Goal: Task Accomplishment & Management: Use online tool/utility

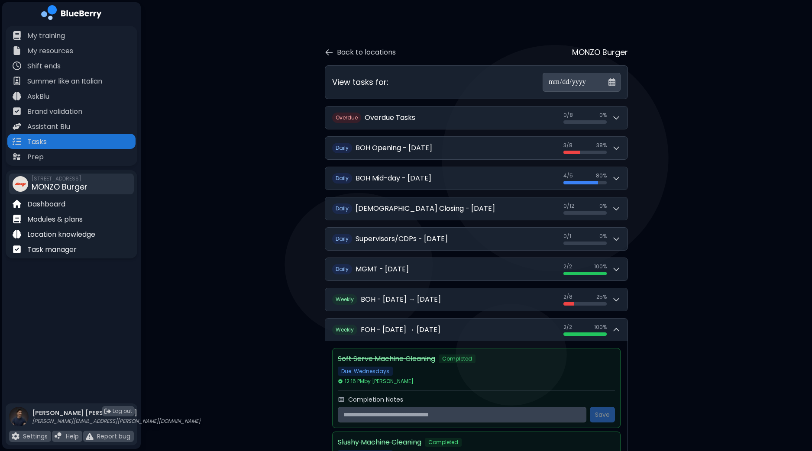
scroll to position [0, 0]
click at [54, 252] on p "Task manager" at bounding box center [51, 250] width 49 height 10
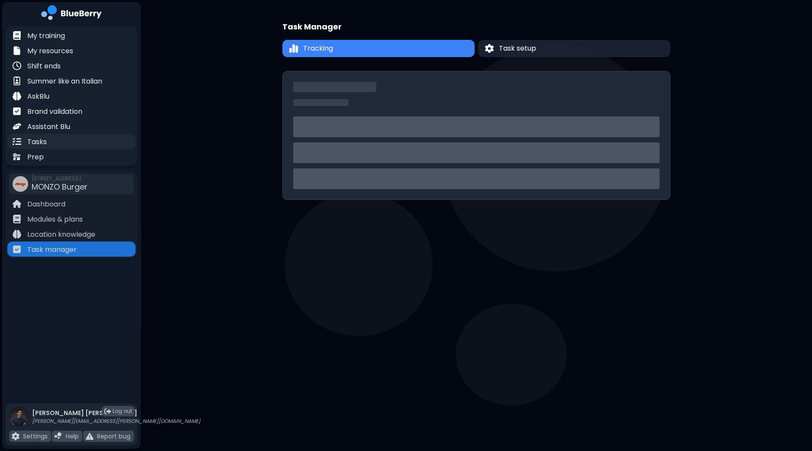
click at [42, 140] on p "Tasks" at bounding box center [36, 142] width 19 height 10
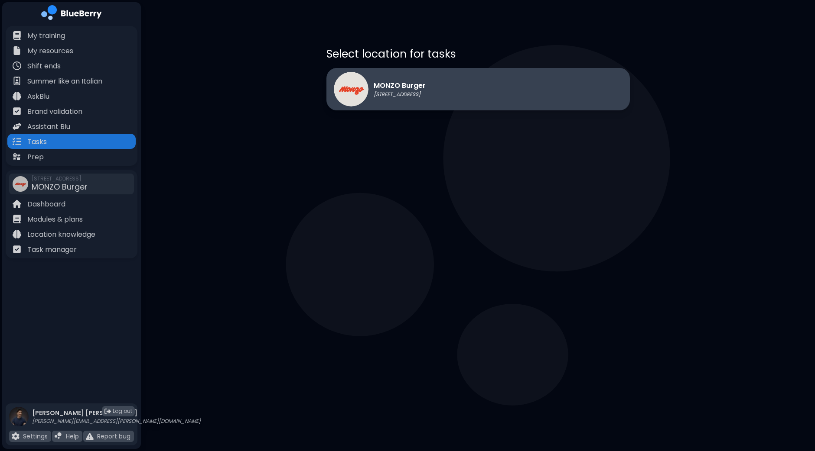
click at [422, 81] on p "MONZO Burger" at bounding box center [399, 86] width 52 height 10
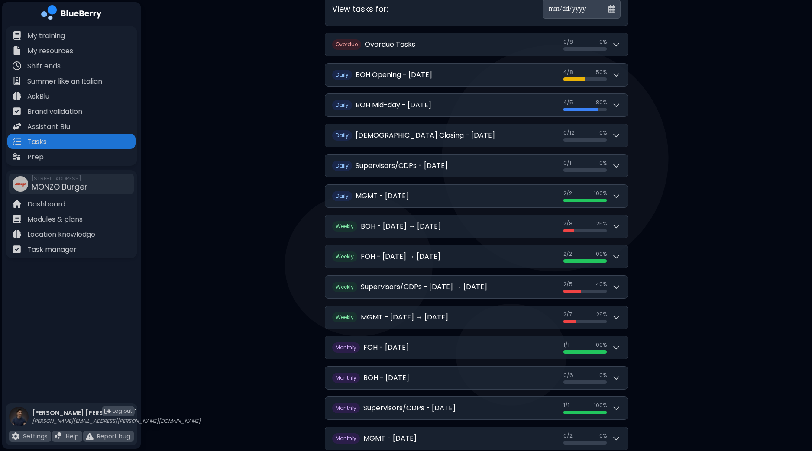
scroll to position [104, 0]
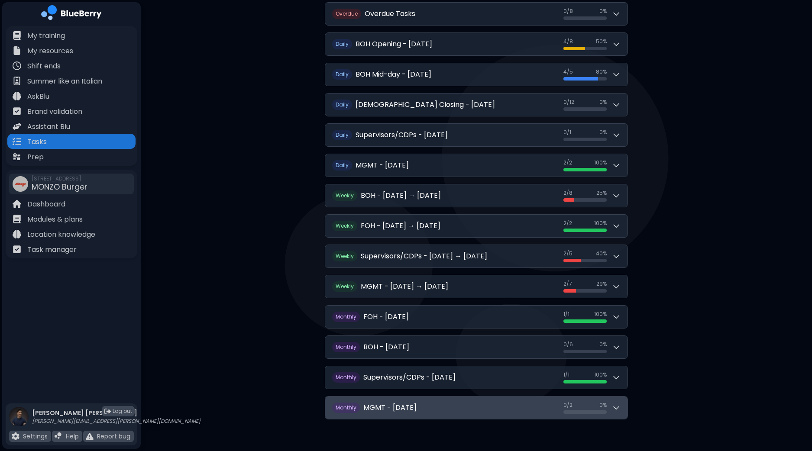
click at [613, 405] on icon at bounding box center [616, 408] width 9 height 9
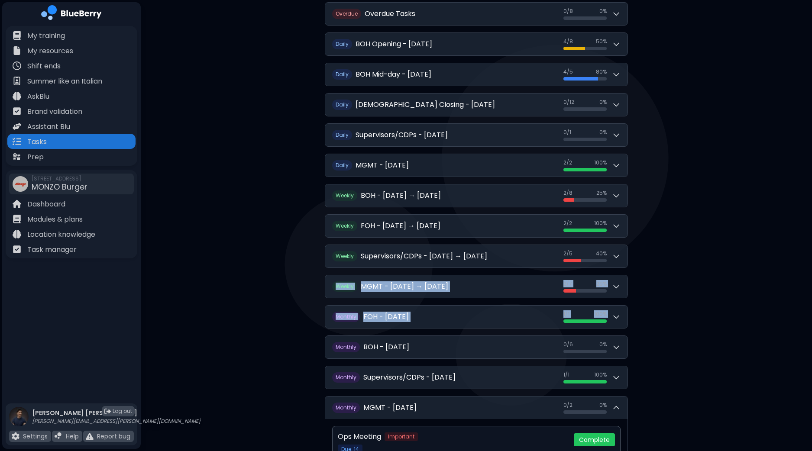
drag, startPoint x: 812, startPoint y: 242, endPoint x: 808, endPoint y: 299, distance: 57.8
click at [808, 299] on div "**********" at bounding box center [477, 217] width 672 height 642
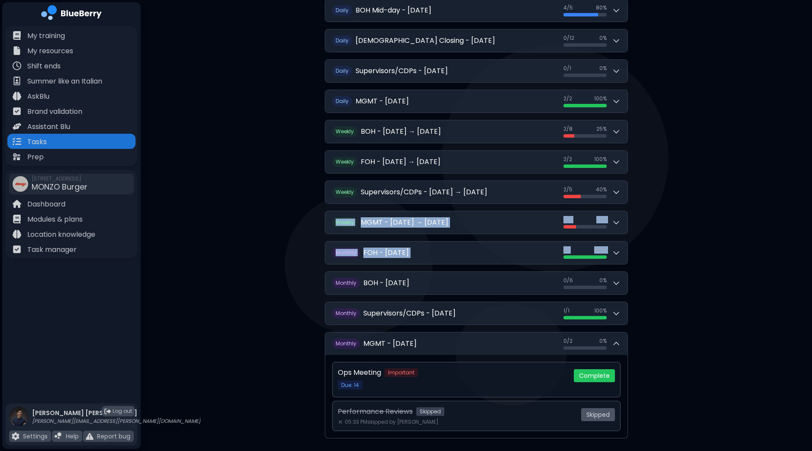
scroll to position [187, 0]
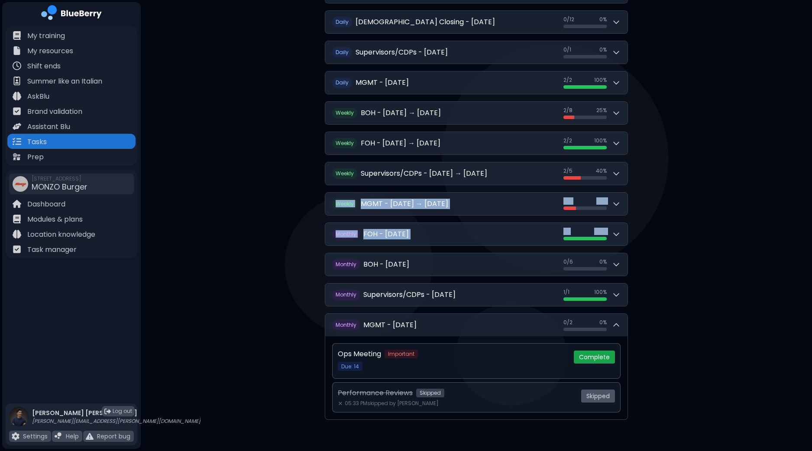
click at [593, 355] on button "Complete" at bounding box center [594, 357] width 41 height 13
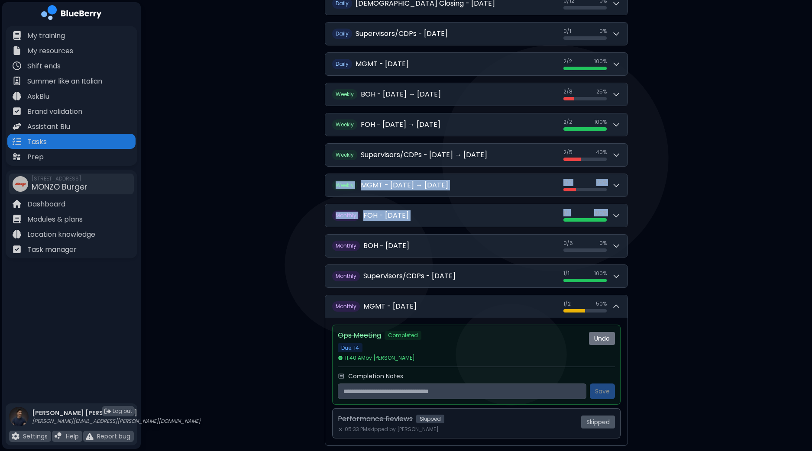
scroll to position [232, 0]
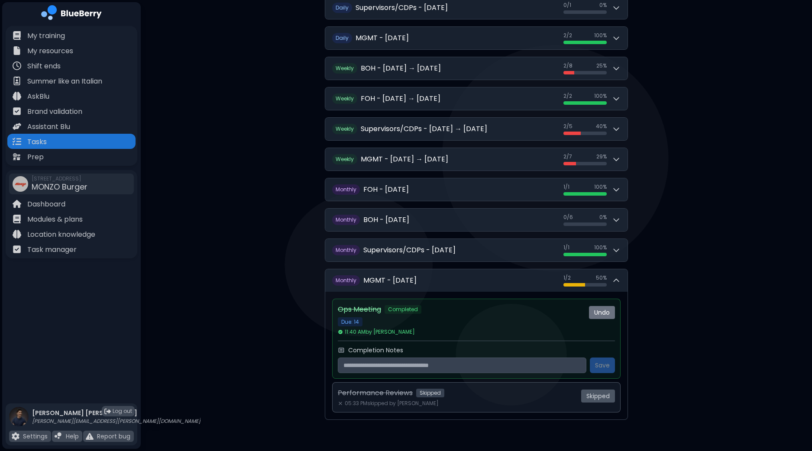
click at [455, 366] on input "text" at bounding box center [462, 366] width 249 height 16
type input "**********"
click at [601, 361] on button "Save" at bounding box center [602, 366] width 25 height 16
click at [739, 295] on div "**********" at bounding box center [477, 111] width 672 height 687
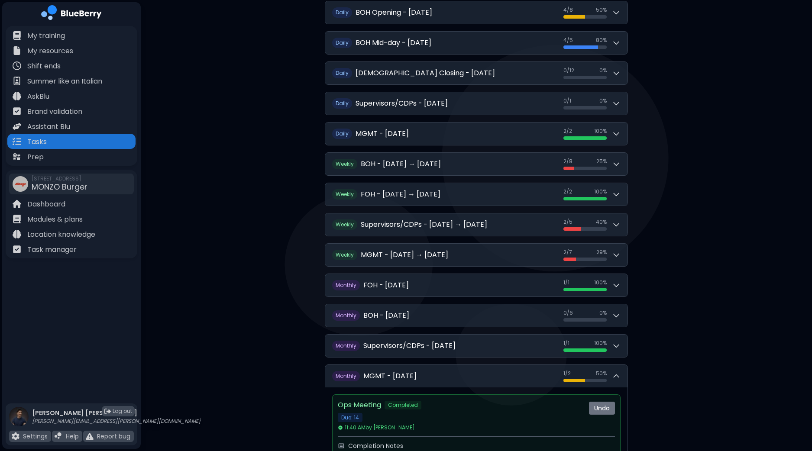
scroll to position [133, 0]
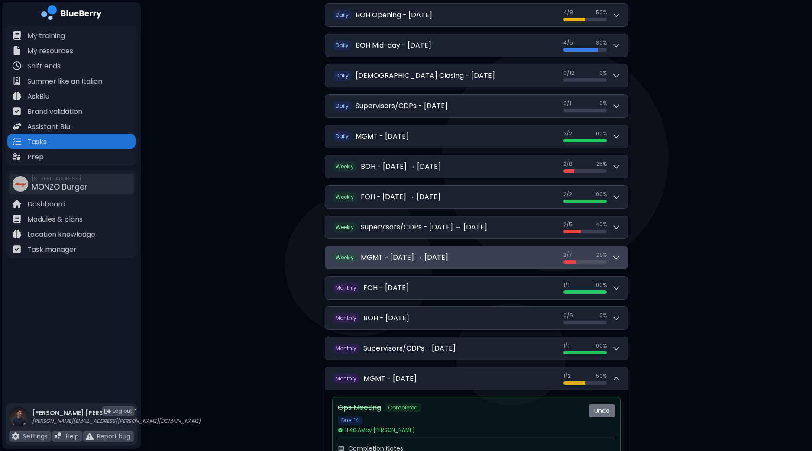
click at [623, 254] on button "W eekly MGMT - [DATE] → [DATE] 2 / 7 2 / 7 29 %" at bounding box center [476, 258] width 302 height 23
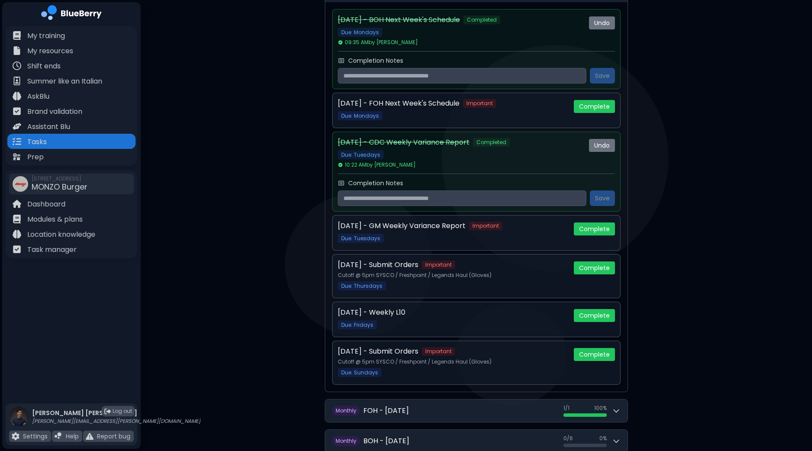
scroll to position [406, 0]
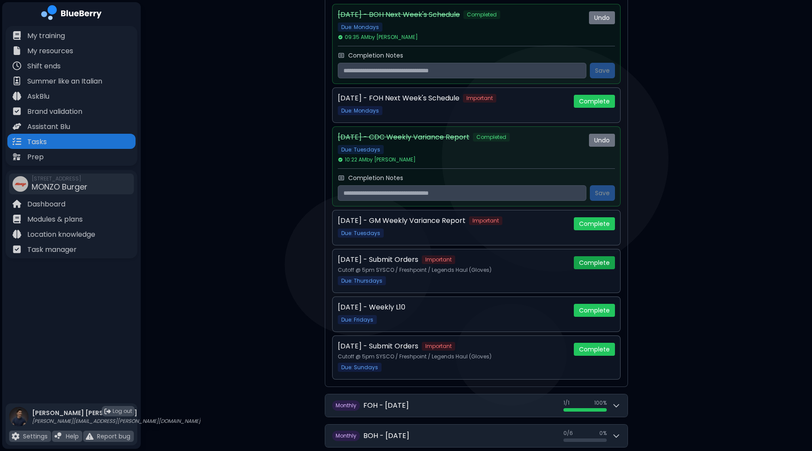
click at [598, 259] on button "Complete" at bounding box center [594, 262] width 41 height 13
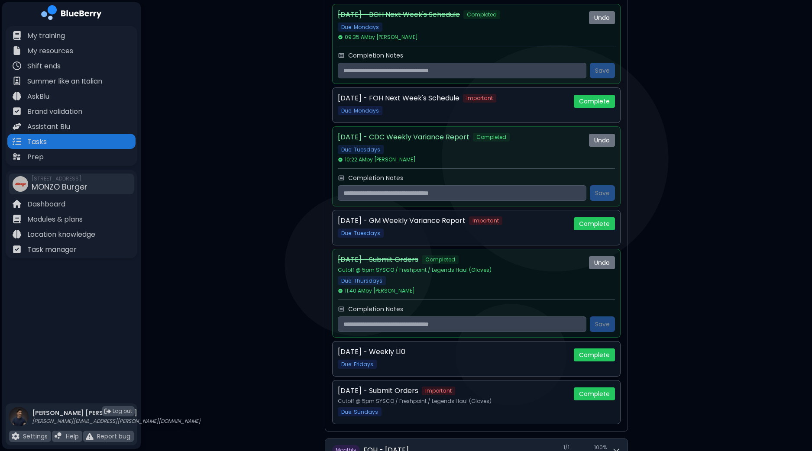
click at [489, 320] on input "text" at bounding box center [462, 325] width 249 height 16
type input "*"
type input "**********"
click at [596, 321] on button "Save" at bounding box center [602, 325] width 25 height 16
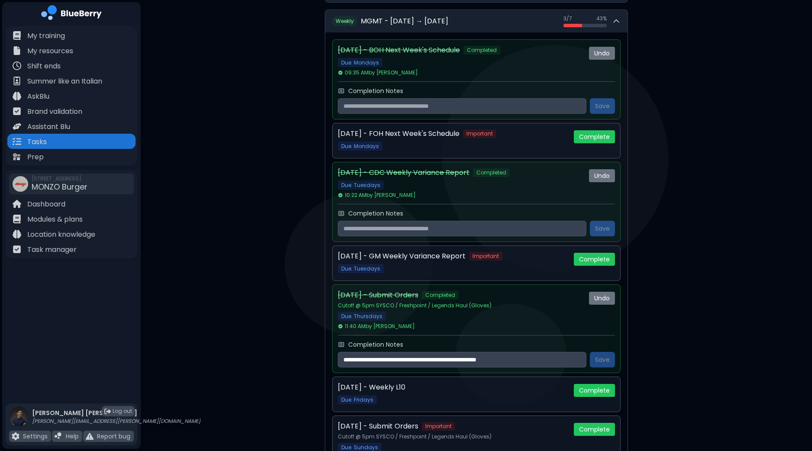
scroll to position [352, 0]
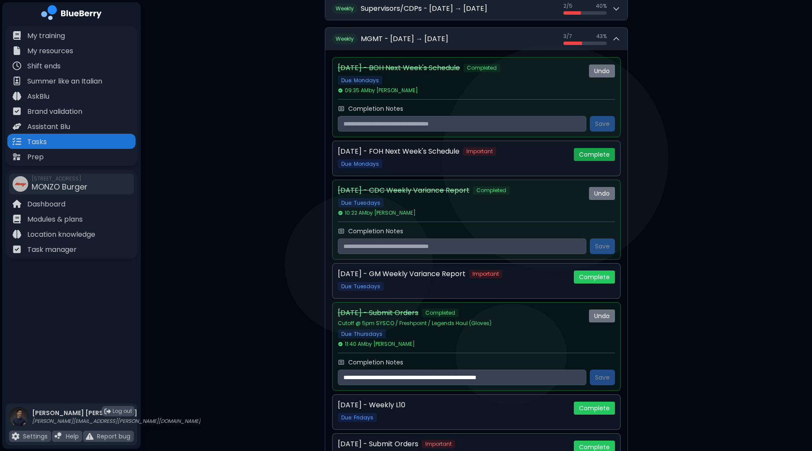
click at [601, 155] on button "Complete" at bounding box center [594, 154] width 41 height 13
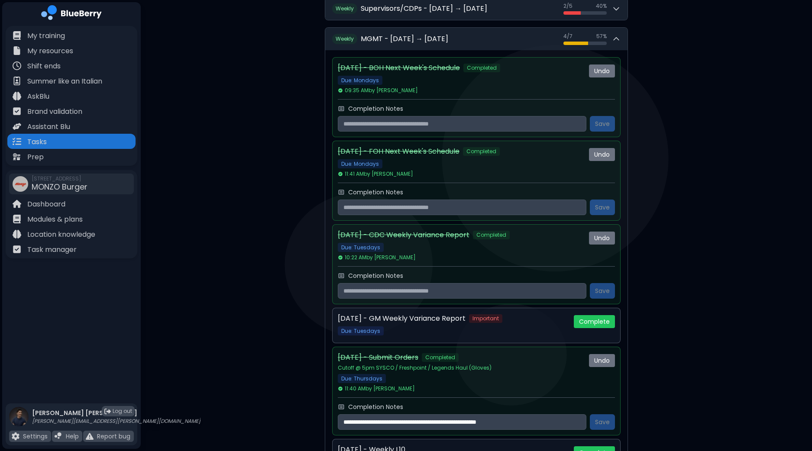
click at [603, 318] on button "Complete" at bounding box center [594, 321] width 41 height 13
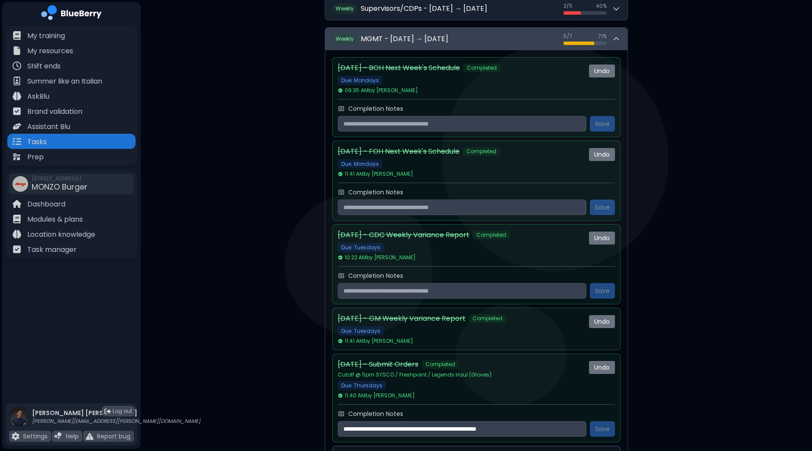
click at [620, 40] on icon at bounding box center [616, 39] width 9 height 9
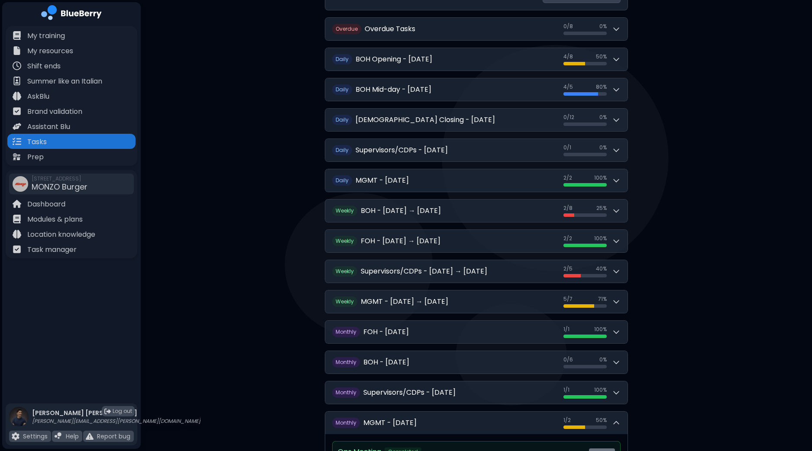
scroll to position [88, 0]
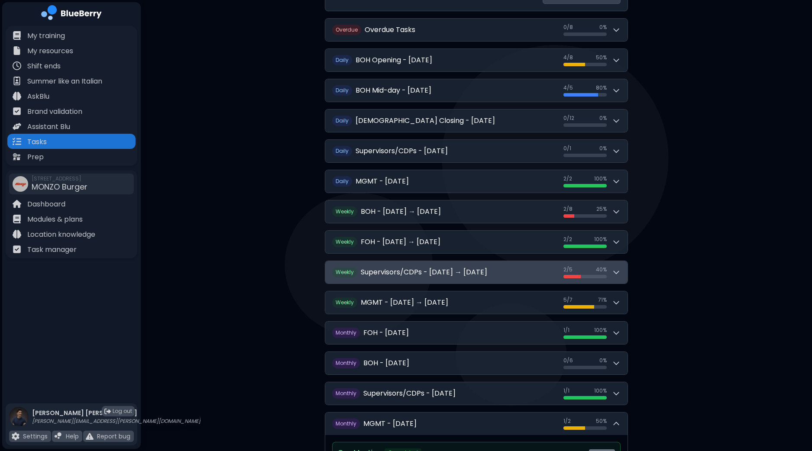
click at [623, 269] on button "W eekly Supervisors/CDPs - [DATE] → [DATE] 2 / 5 2 / 5 40 %" at bounding box center [476, 272] width 302 height 23
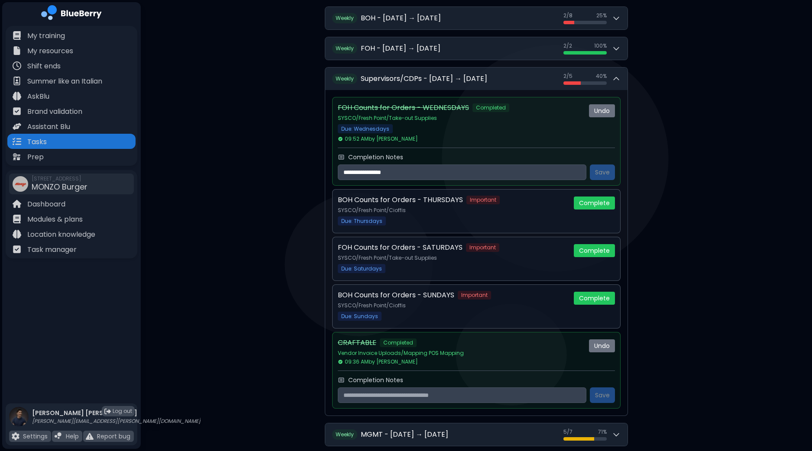
scroll to position [285, 0]
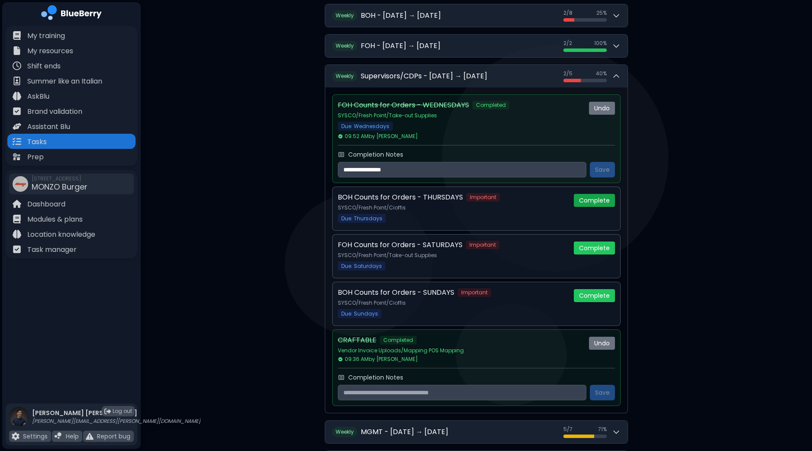
click at [595, 198] on button "Complete" at bounding box center [594, 200] width 41 height 13
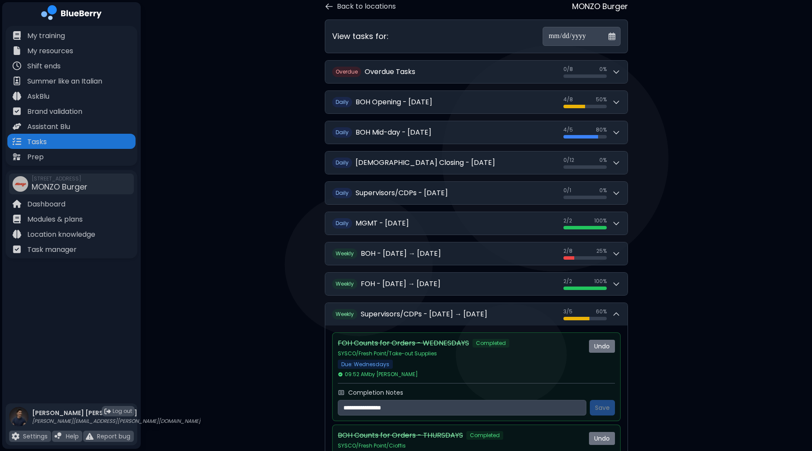
scroll to position [45, 0]
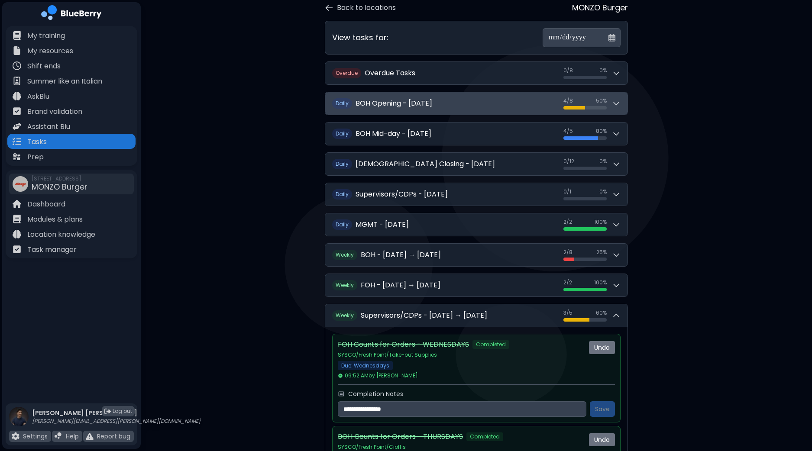
click at [616, 101] on icon at bounding box center [616, 103] width 9 height 9
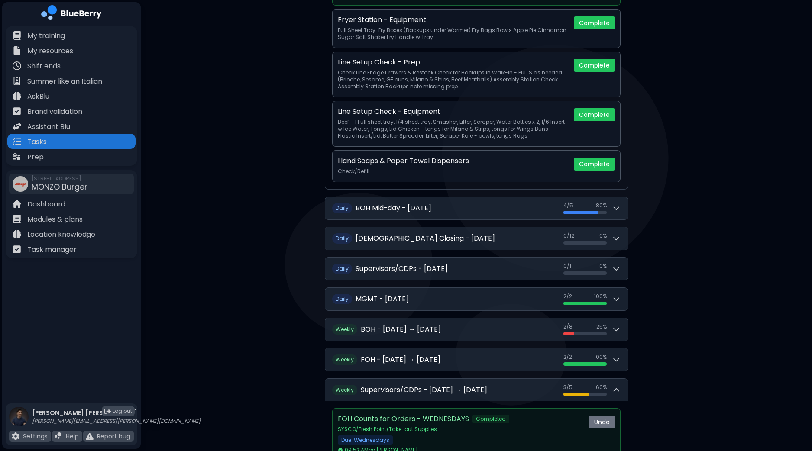
scroll to position [493, 0]
